Goal: Information Seeking & Learning: Learn about a topic

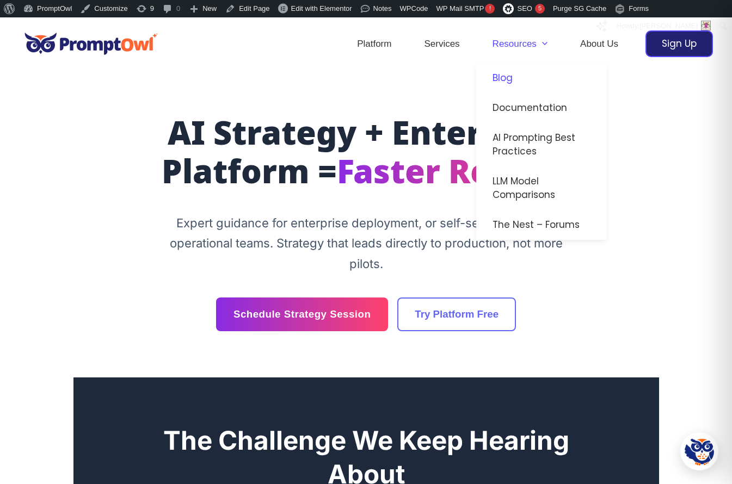
click at [509, 79] on link "Blog" at bounding box center [541, 78] width 131 height 30
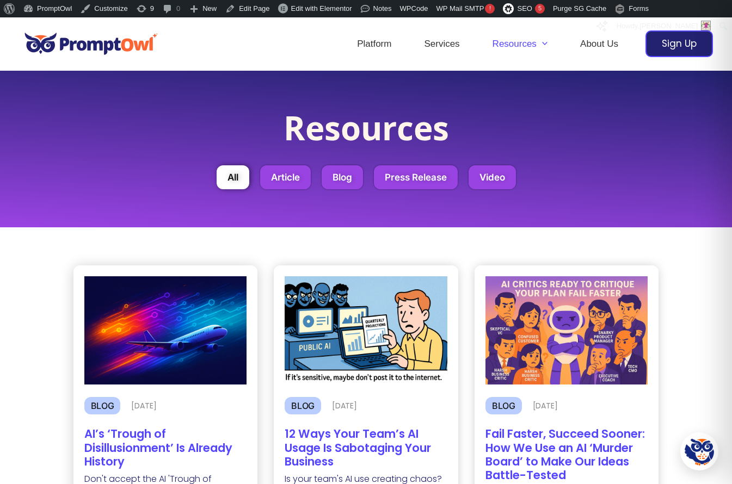
scroll to position [95, 0]
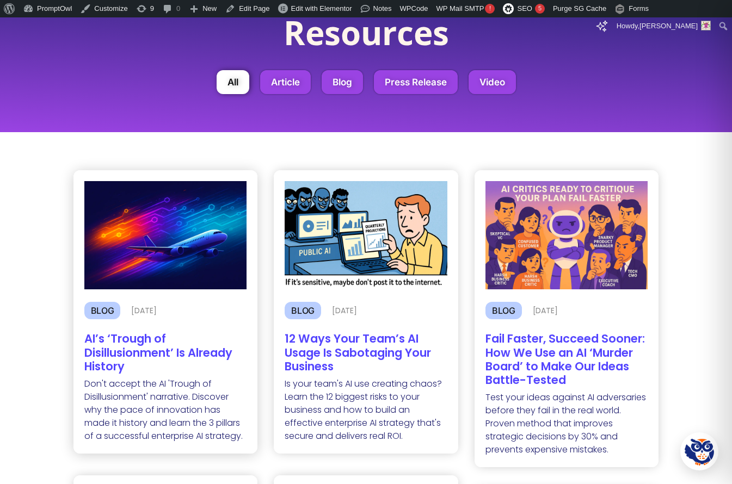
click at [184, 275] on img at bounding box center [165, 235] width 163 height 108
